Goal: Find specific page/section: Find specific page/section

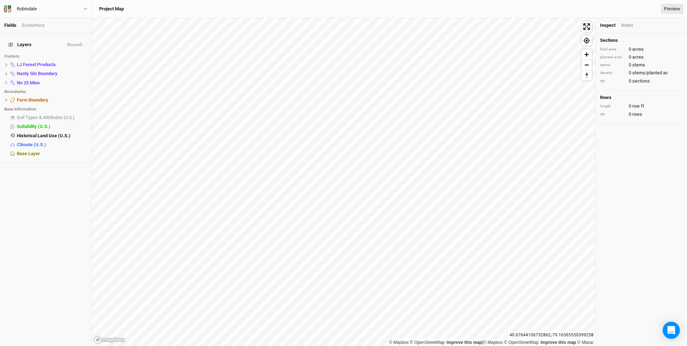
click at [386, 8] on div "Project Map Preview" at bounding box center [389, 9] width 588 height 11
click at [566, 5] on div "Project Map Preview" at bounding box center [389, 9] width 588 height 11
click at [654, 189] on div "Sections field area 0 acres planted area 0 acres stems 0 stems density 0 stems/…" at bounding box center [641, 189] width 91 height 313
click at [494, 11] on div "Project Map Preview" at bounding box center [389, 9] width 588 height 11
click at [585, 11] on div "Project Map Preview" at bounding box center [389, 9] width 588 height 11
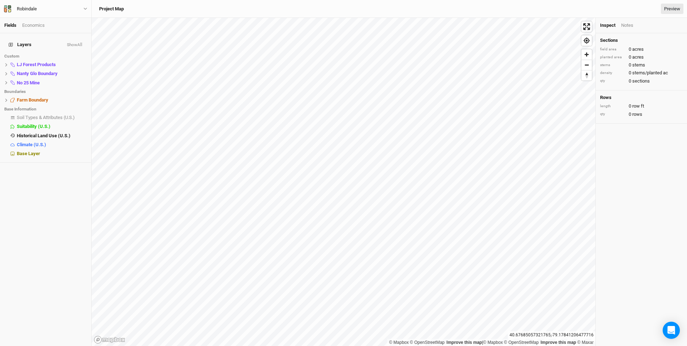
click at [568, 6] on div "Project Map Preview" at bounding box center [389, 9] width 588 height 11
click at [645, 207] on div "Sections field area 0 acres planted area 0 acres stems 0 stems density 0 stems/…" at bounding box center [641, 189] width 91 height 313
click at [472, 6] on div "Project Map Preview" at bounding box center [389, 9] width 588 height 11
click at [401, 11] on div "Project Map Preview" at bounding box center [389, 9] width 588 height 11
click at [559, 6] on div "Project Map Preview" at bounding box center [389, 9] width 588 height 11
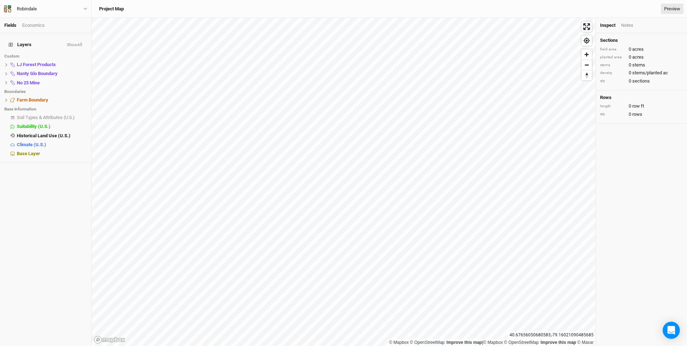
click at [312, 14] on div "Project Map Preview" at bounding box center [389, 9] width 588 height 11
click at [605, 11] on div "Project Map Preview" at bounding box center [389, 9] width 588 height 11
click at [546, 5] on div "Project Map Preview" at bounding box center [389, 9] width 588 height 11
click at [474, 6] on div "Project Map Preview" at bounding box center [389, 9] width 588 height 11
